Goal: Navigation & Orientation: Find specific page/section

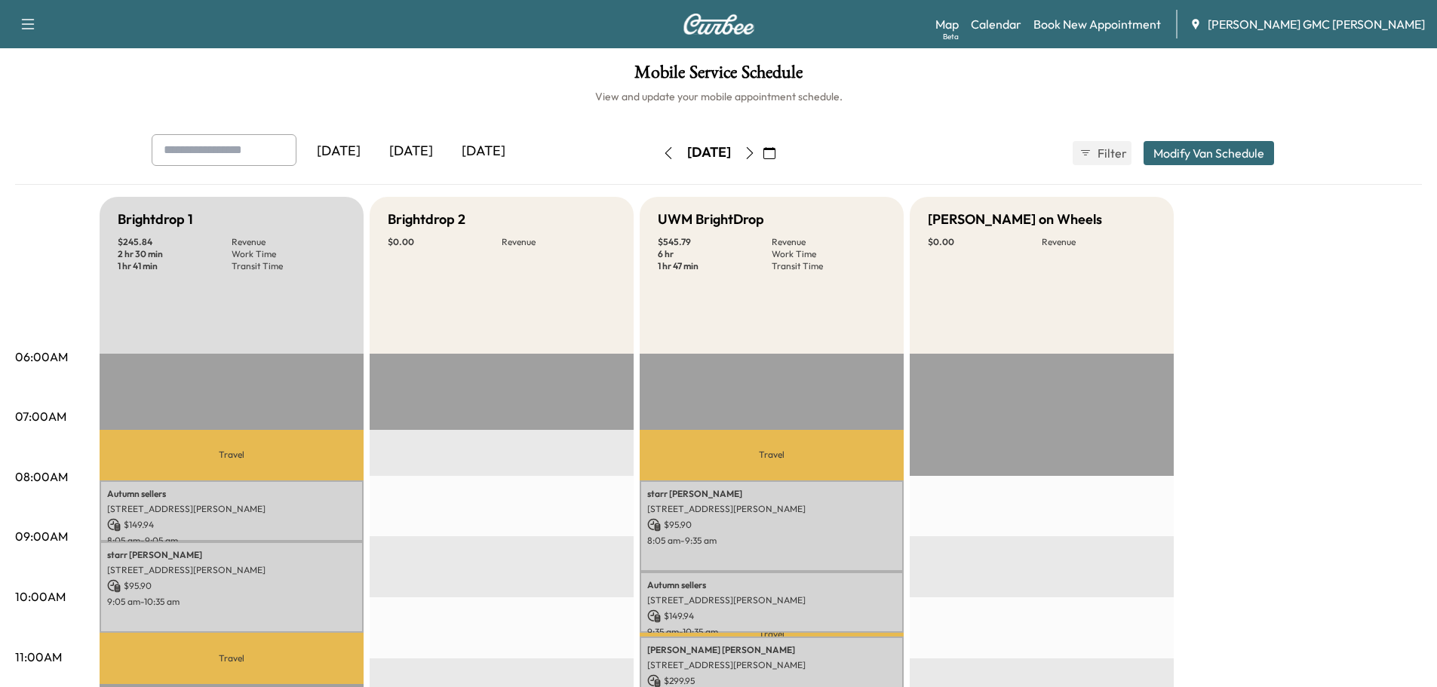
scroll to position [226, 0]
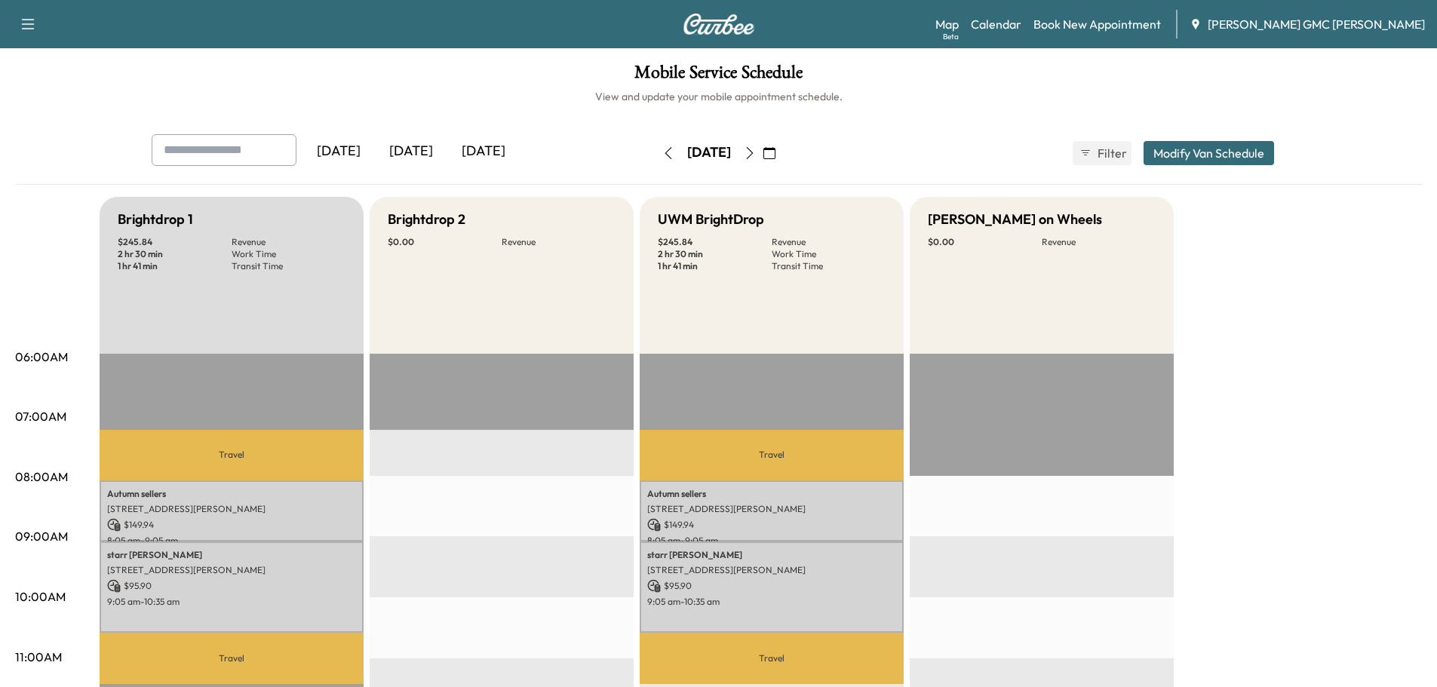
click at [662, 153] on icon "button" at bounding box center [668, 153] width 12 height 12
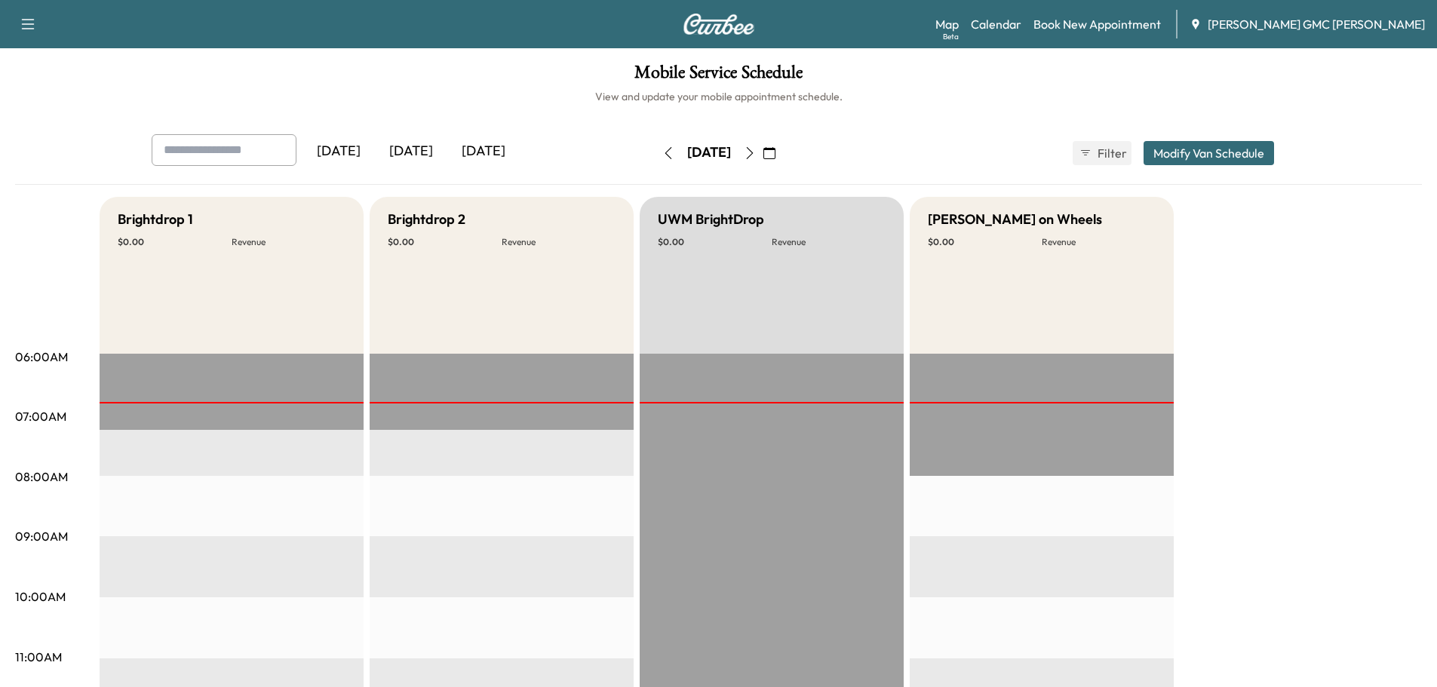
click at [756, 156] on icon "button" at bounding box center [750, 153] width 12 height 12
